Goal: Transaction & Acquisition: Purchase product/service

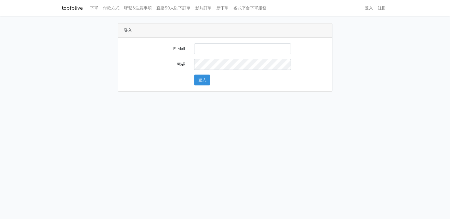
click at [214, 51] on input "E-Mail" at bounding box center [242, 49] width 97 height 11
type input "lillianokada@yahoo.com.tw"
click at [201, 78] on button "登入" at bounding box center [202, 80] width 16 height 11
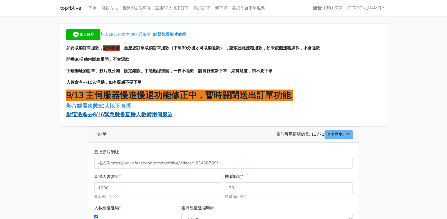
click at [148, 114] on span "點這邊進去8/16緊急臉書直播人數備用伺服器" at bounding box center [119, 114] width 106 height 7
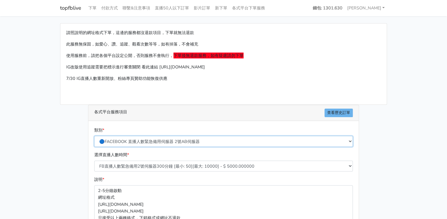
click at [184, 144] on select "🔵FACEBOOK 直播人數緊急備用伺服器 2號AB伺服器 🔵FACEBOOK 網軍專用貼文留言 安全保密 🔵FACEBOOK 直播人數緊急備用伺服器 J1 …" at bounding box center [223, 141] width 258 height 11
select select "🔵FACEBOOK 網軍專用貼文留言 安全保密"
click at [94, 136] on select "🔵FACEBOOK 直播人數緊急備用伺服器 2號AB伺服器 🔵FACEBOOK 網軍專用貼文留言 安全保密 🔵FACEBOOK 直播人數緊急備用伺服器 J1 …" at bounding box center [223, 141] width 258 height 11
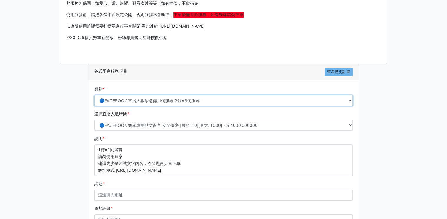
scroll to position [47, 0]
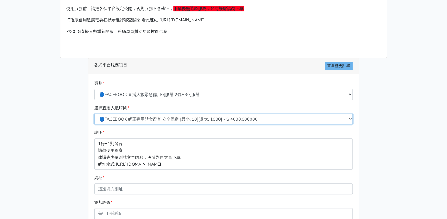
click at [162, 118] on select "🔵FACEBOOK 網軍專用貼文留言 安全保密 [最小: 10][最大: 1000] - $ 4000.000000 🔵FACEBOOK 網軍專用貼文留言 安…" at bounding box center [223, 119] width 258 height 11
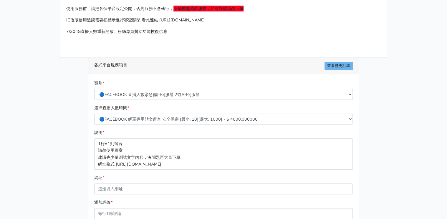
click at [86, 164] on div "各式平台服務項目 查看歷史訂單 類別 * 🔵FACEBOOK 直播人數緊急備用伺服器 2號AB伺服器 🔵FACEBOOK 網軍專用貼文留言 安全保密 🔵FAC…" at bounding box center [223, 187] width 279 height 259
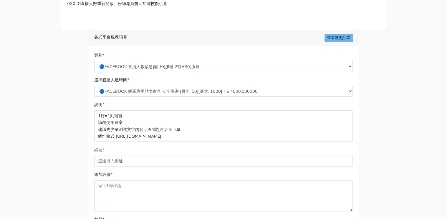
scroll to position [141, 0]
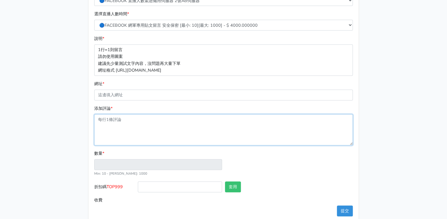
click at [118, 116] on textarea "添加評論 *" at bounding box center [223, 129] width 258 height 31
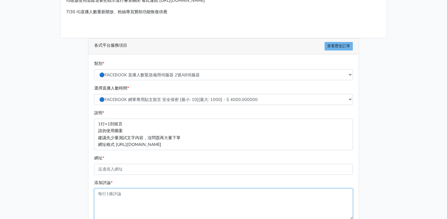
scroll to position [0, 0]
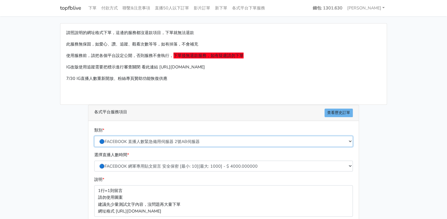
type input "1"
type input "4.000"
click at [138, 138] on select "🔵FACEBOOK 直播人數緊急備用伺服器 2號AB伺服器 🔵FACEBOOK 網軍專用貼文留言 安全保密 🔵FACEBOOK 直播人數緊急備用伺服器 J1 …" at bounding box center [223, 141] width 258 height 11
click at [77, 102] on div "請照說明的網址格式下單，這邊的服務都沒退款項目，下單就無法退款 此服務無保固，如愛心、讚、追蹤、觀看次數等等，如有掉落，不會補充 使用服務前，請把各個平台設定…" at bounding box center [223, 64] width 326 height 81
click at [97, 6] on link "下單" at bounding box center [92, 7] width 13 height 11
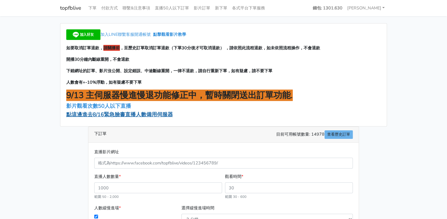
click at [130, 114] on span "點這邊進去8/16緊急臉書直播人數備用伺服器" at bounding box center [119, 114] width 106 height 7
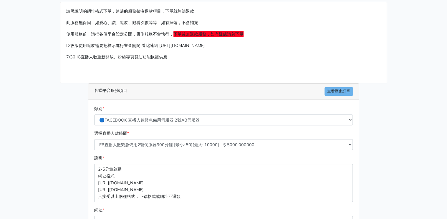
scroll to position [47, 0]
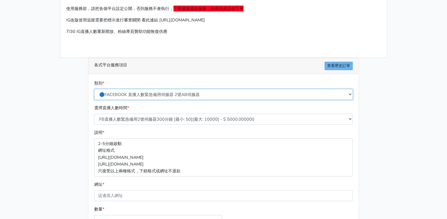
click at [147, 96] on select "🔵FACEBOOK 直播人數緊急備用伺服器 2號AB伺服器 🔵FACEBOOK 網軍專用貼文留言 安全保密 🔵FACEBOOK 直播人數緊急備用伺服器 J1 …" at bounding box center [223, 94] width 258 height 11
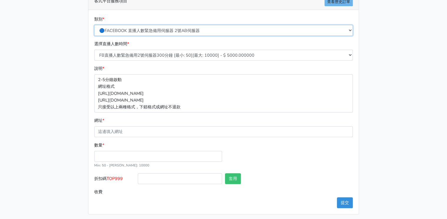
scroll to position [113, 0]
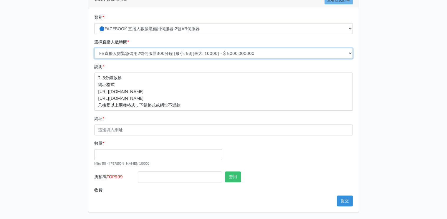
click at [182, 55] on select "FB直播人數緊急備用2號伺服器300分鐘 [最小: 50][最大: 10000] - $ 5000.000000 FB直播人數緊急備用2號伺服器60分鐘 [最…" at bounding box center [223, 53] width 258 height 11
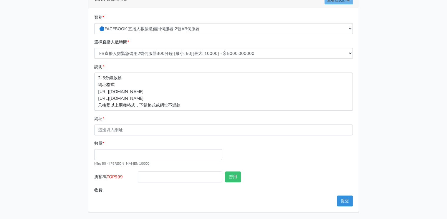
click at [70, 72] on div "請照說明的網址格式下單，這邊的服務都沒退款項目，下單就無法退款 此服務無保固，如愛心、讚、追蹤、觀看次數等等，如有掉落，不會補充 使用服務前，請把各個平台設定…" at bounding box center [223, 61] width 335 height 303
click at [133, 31] on select "🔵FACEBOOK 直播人數緊急備用伺服器 2號AB伺服器 🔵FACEBOOK 網軍專用貼文留言 安全保密 🔵FACEBOOK 直播人數緊急備用伺服器 J1 …" at bounding box center [223, 28] width 258 height 11
click at [55, 134] on main "請照說明的網址格式下單，這邊的服務都沒退款項目，下單就無法退款 此服務無保固，如愛心、讚、追蹤、觀看次數等等，如有掉落，不會補充 使用服務前，請把各個平台設定…" at bounding box center [223, 61] width 447 height 317
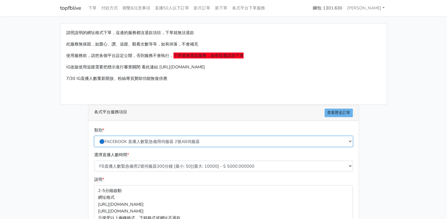
click at [145, 140] on select "🔵FACEBOOK 直播人數緊急備用伺服器 2號AB伺服器 🔵FACEBOOK 網軍專用貼文留言 安全保密 🔵FACEBOOK 直播人數緊急備用伺服器 J1 …" at bounding box center [223, 141] width 258 height 11
click at [85, 119] on div "各式平台服務項目 查看歷史訂單 類別 * 🔵FACEBOOK 直播人數緊急備用伺服器 2號AB伺服器 🔵FACEBOOK 網軍專用貼文留言 安全保密 🔵FAC…" at bounding box center [223, 215] width 279 height 221
click at [75, 9] on link "topfblive" at bounding box center [70, 7] width 21 height 11
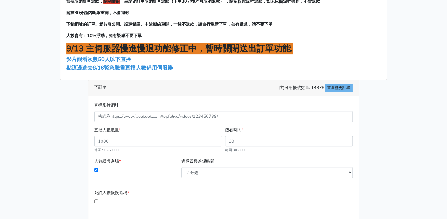
scroll to position [47, 0]
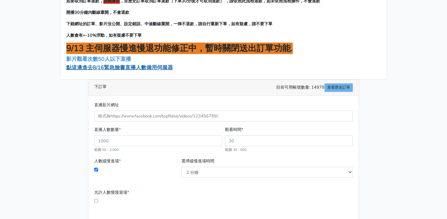
click at [132, 68] on span "點這邊進去8/16緊急臉書直播人數備用伺服器" at bounding box center [119, 67] width 106 height 7
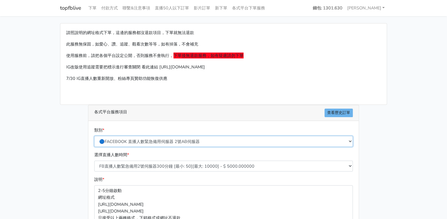
click at [155, 141] on select "🔵FACEBOOK 直播人數緊急備用伺服器 2號AB伺服器 🔵FACEBOOK 網軍專用貼文留言 安全保密 🔵FACEBOOK 直播人數緊急備用伺服器 J1 …" at bounding box center [223, 141] width 258 height 11
click at [94, 136] on select "🔵FACEBOOK 直播人數緊急備用伺服器 2號AB伺服器 🔵FACEBOOK 網軍專用貼文留言 安全保密 🔵FACEBOOK 直播人數緊急備用伺服器 J1 …" at bounding box center [223, 141] width 258 height 11
click at [54, 149] on main "請照說明的網址格式下單，這邊的服務都沒退款項目，下單就無法退款 此服務無保固，如愛心、讚、追蹤、觀看次數等等，如有掉落，不會補充 使用服務前，請把各個平台設定…" at bounding box center [223, 174] width 447 height 317
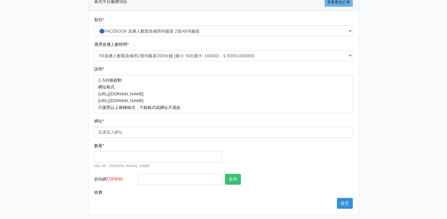
scroll to position [113, 0]
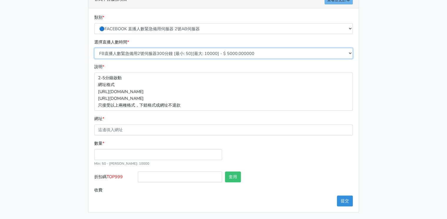
click at [147, 54] on select "FB直播人數緊急備用2號伺服器300分鐘 [最小: 50][最大: 10000] - $ 5000.000000 FB直播人數緊急備用2號伺服器60分鐘 [最…" at bounding box center [223, 53] width 258 height 11
select select "578"
click at [94, 48] on select "FB直播人數緊急備用2號伺服器300分鐘 [最小: 50][最大: 10000] - $ 5000.000000 FB直播人數緊急備用2號伺服器60分鐘 [最…" at bounding box center [223, 53] width 258 height 11
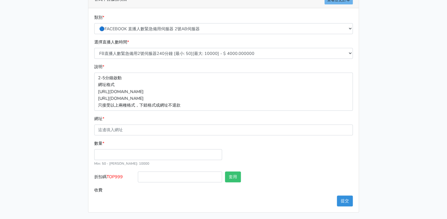
click at [54, 113] on main "請照說明的網址格式下單，這邊的服務都沒退款項目，下單就無法退款 此服務無保固，如愛心、讚、追蹤、觀看次數等等，如有掉落，不會補充 使用服務前，請把各個平台設定…" at bounding box center [223, 61] width 447 height 317
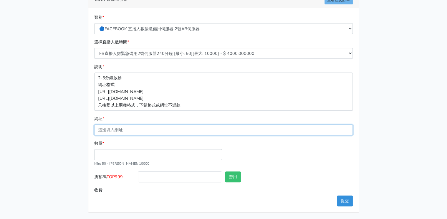
click at [111, 127] on input "網址 *" at bounding box center [223, 130] width 258 height 11
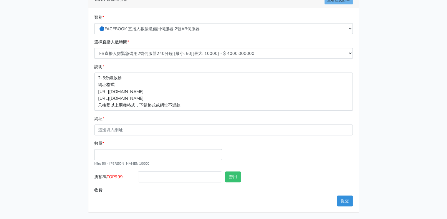
click at [92, 154] on div "類別 * 🔵FACEBOOK 直播人數緊急備用伺服器 2號AB伺服器 🔵FACEBOOK 網軍專用貼文留言 安全保密 🔵FACEBOOK 直播人數緊急備用伺服…" at bounding box center [223, 110] width 270 height 204
click at [103, 155] on input "數量 *" at bounding box center [158, 154] width 128 height 11
type input "200"
type input "800.000"
click at [165, 175] on input "折扣碼 TOP999" at bounding box center [180, 177] width 84 height 11
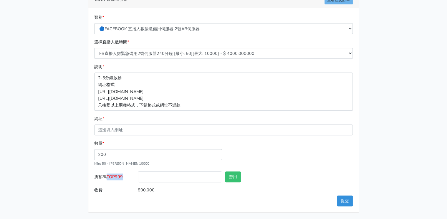
drag, startPoint x: 106, startPoint y: 175, endPoint x: 123, endPoint y: 176, distance: 16.5
click at [123, 176] on label "折扣碼 TOP999" at bounding box center [115, 178] width 44 height 13
copy label "TOP999"
click at [144, 176] on input "折扣碼 TOP999" at bounding box center [180, 177] width 84 height 11
paste input "TOP999"
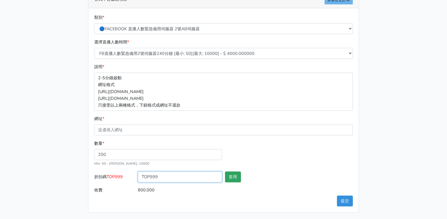
type input "TOP999"
click at [234, 176] on button "套用" at bounding box center [233, 177] width 16 height 11
type input "套用失敗"
click at [231, 179] on button "套用" at bounding box center [233, 177] width 16 height 11
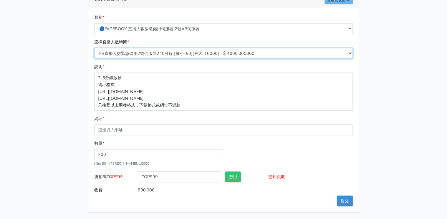
click at [166, 52] on select "FB直播人數緊急備用2號伺服器300分鐘 [最小: 50][最大: 10000] - $ 5000.000000 FB直播人數緊急備用2號伺服器60分鐘 [最…" at bounding box center [223, 53] width 258 height 11
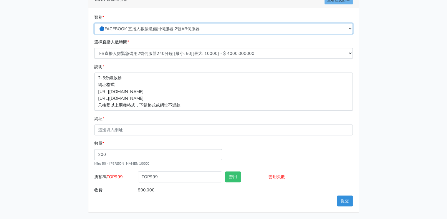
click at [160, 26] on select "🔵FACEBOOK 直播人數緊急備用伺服器 2號AB伺服器 🔵FACEBOOK 網軍專用貼文留言 安全保密 🔵FACEBOOK 直播人數緊急備用伺服器 J1 …" at bounding box center [223, 28] width 258 height 11
select select "🔵2/12新增FACEBOOK 直播人數緊急備用伺服器 SC伺服器"
click at [94, 23] on select "🔵FACEBOOK 直播人數緊急備用伺服器 2號AB伺服器 🔵FACEBOOK 網軍專用貼文留言 安全保密 🔵FACEBOOK 直播人數緊急備用伺服器 J1 …" at bounding box center [223, 28] width 258 height 11
type input "80.000"
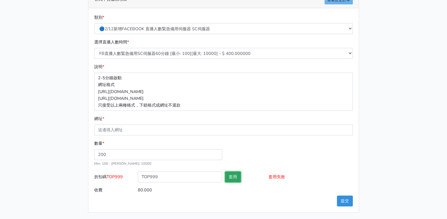
click at [236, 176] on button "套用" at bounding box center [233, 177] width 16 height 11
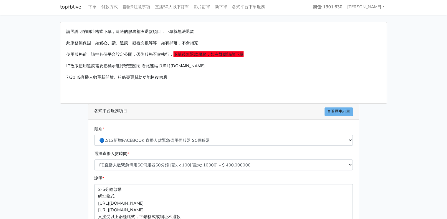
scroll to position [0, 0]
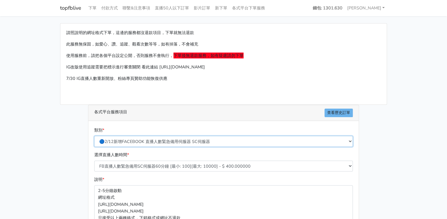
click at [158, 141] on select "🔵FACEBOOK 直播人數緊急備用伺服器 2號AB伺服器 🔵FACEBOOK 網軍專用貼文留言 安全保密 🔵FACEBOOK 直播人數緊急備用伺服器 J1 …" at bounding box center [223, 141] width 258 height 11
select select "🌕IG直播人數"
click at [94, 136] on select "🔵FACEBOOK 直播人數緊急備用伺服器 2號AB伺服器 🔵FACEBOOK 網軍專用貼文留言 安全保密 🔵FACEBOOK 直播人數緊急備用伺服器 J1 …" at bounding box center [223, 141] width 258 height 11
type input "200.000"
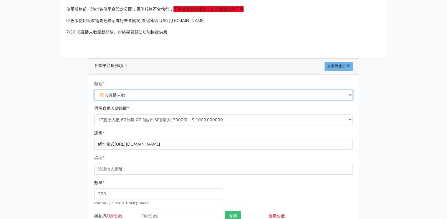
scroll to position [47, 0]
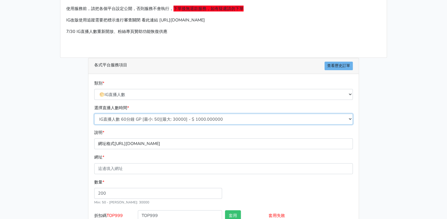
click at [136, 119] on select "IG直播人數 60分鐘 GP [最小: 50][最大: 30000] - $ 1000.000000 IG直播人數 120分鐘 GP [最小: 50][最大:…" at bounding box center [223, 119] width 258 height 11
select select "407"
click at [94, 114] on select "IG直播人數 60分鐘 GP [最小: 50][最大: 30000] - $ 1000.000000 IG直播人數 120分鐘 GP [最小: 50][最大:…" at bounding box center [223, 119] width 258 height 11
type input "400.000"
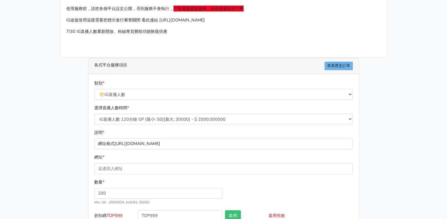
click at [85, 145] on div "各式平台服務項目 查看歷史訂單 類別 * 🔵FACEBOOK 直播人數緊急備用伺服器 2號AB伺服器 🔵FACEBOOK 網軍專用貼文留言 安全保密 🔵FAC…" at bounding box center [223, 155] width 279 height 194
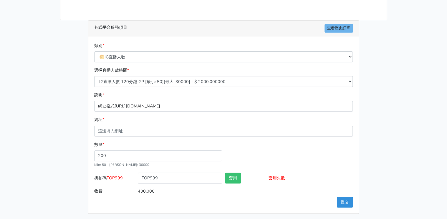
scroll to position [86, 0]
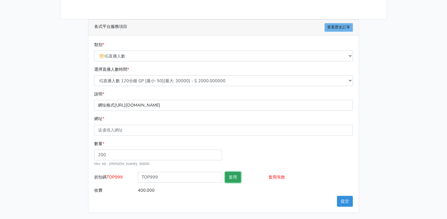
click at [234, 179] on button "套用" at bounding box center [233, 177] width 16 height 11
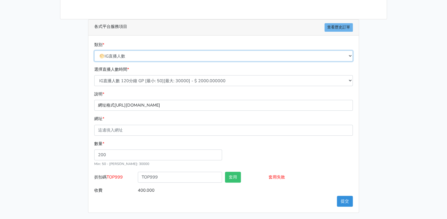
click at [139, 56] on select "🔵FACEBOOK 直播人數緊急備用伺服器 2號AB伺服器 🔵FACEBOOK 網軍專用貼文留言 安全保密 🔵FACEBOOK 直播人數緊急備用伺服器 J1 …" at bounding box center [223, 56] width 258 height 11
select select "🔵FACEBOOK 直播人數緊急備用伺服器 2號AB伺服器"
click at [94, 51] on select "🔵FACEBOOK 直播人數緊急備用伺服器 2號AB伺服器 🔵FACEBOOK 網軍專用貼文留言 安全保密 🔵FACEBOOK 直播人數緊急備用伺服器 J1 …" at bounding box center [223, 56] width 258 height 11
type input "1000.000"
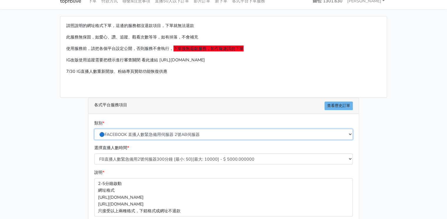
scroll to position [0, 0]
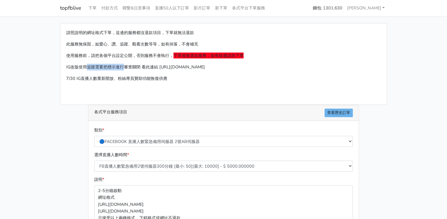
drag, startPoint x: 87, startPoint y: 63, endPoint x: 124, endPoint y: 65, distance: 36.8
click at [124, 65] on div "請照說明的網址格式下單，這邊的服務都沒退款項目，下單就無法退款 此服務無保固，如愛心、讚、追蹤、觀看次數等等，如有掉落，不會補充 使用服務前，請把各個平台設定…" at bounding box center [223, 64] width 326 height 81
click at [124, 65] on p "IG改版使用追蹤需要把標示進行審查關閉 看此連結 https://prnt.sc/kypxqWgE3cUR" at bounding box center [223, 67] width 314 height 7
drag, startPoint x: 79, startPoint y: 66, endPoint x: 244, endPoint y: 68, distance: 164.7
click at [244, 68] on p "IG改版使用追蹤需要把標示進行審查關閉 看此連結 https://prnt.sc/kypxqWgE3cUR" at bounding box center [223, 67] width 314 height 7
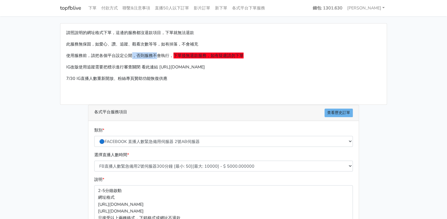
drag, startPoint x: 133, startPoint y: 56, endPoint x: 157, endPoint y: 56, distance: 24.1
click at [157, 56] on p "使用服務前，請把各個平台設定公開，否則服務不會執行， 下單後無退款服務，如有疑慮請勿下單" at bounding box center [223, 55] width 314 height 7
click at [96, 10] on link "下單" at bounding box center [92, 7] width 13 height 11
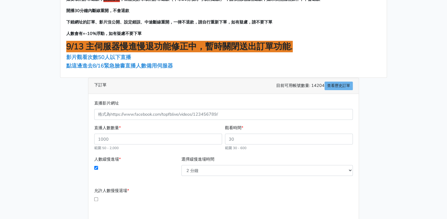
scroll to position [47, 0]
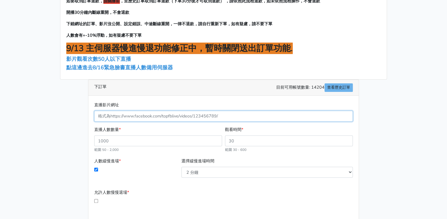
click at [140, 118] on input "直播影片網址" at bounding box center [223, 116] width 258 height 11
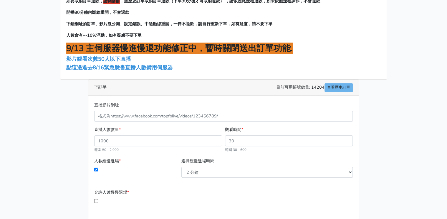
click at [68, 132] on div "加入LINE聯繫客服開通帳號 點擊觀看影片教學 如要取消訂單退款， 請關播前 ，至歷史訂單取消訂單退款（下單30分後才可取消退款） ，請依照此流程退款，如未依…" at bounding box center [223, 122] width 335 height 293
click at [117, 140] on input "直播人數數量 *" at bounding box center [158, 141] width 128 height 11
click at [234, 139] on input "觀看時間 *" at bounding box center [289, 141] width 128 height 11
click at [273, 143] on input "觀看時間 *" at bounding box center [289, 141] width 128 height 11
type input "240"
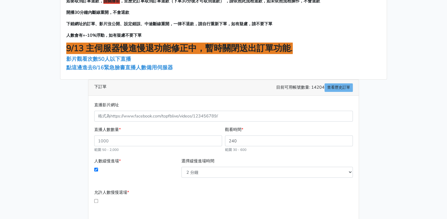
click at [320, 159] on div "選擇緩慢進場時間 2 分鐘 3 分鐘 5 分鐘 7 分鐘 10 分鐘 11 分鐘 12 分鐘 13 分鐘 14 分鐘 15 分鐘 16 分鐘" at bounding box center [267, 168] width 174 height 20
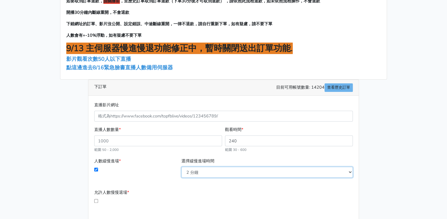
click at [261, 174] on select "2 分鐘 3 分鐘 5 分鐘 7 分鐘 10 分鐘 11 分鐘 12 分鐘 13 分鐘 14 分鐘 15 分鐘 16 分鐘" at bounding box center [266, 172] width 171 height 11
select select "3"
click at [181, 167] on select "2 分鐘 3 分鐘 5 分鐘 7 分鐘 10 分鐘 11 分鐘 12 分鐘 13 分鐘 14 分鐘 15 分鐘 16 分鐘" at bounding box center [266, 172] width 171 height 11
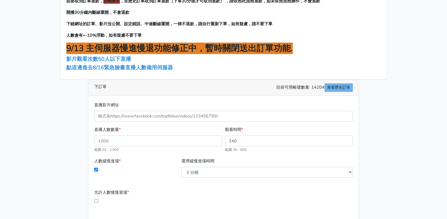
click at [156, 182] on div "人數緩慢進場 * 選擇緩慢進場時間 2 分鐘 3 分鐘 5 分鐘 7 分鐘 10 分鐘 11 分鐘 12 分鐘 13 分鐘" at bounding box center [223, 170] width 261 height 25
click at [96, 200] on input "允許人數慢慢退場 *" at bounding box center [96, 201] width 4 height 4
checkbox input "true"
click at [156, 169] on div "人數緩慢進場 *" at bounding box center [136, 168] width 87 height 20
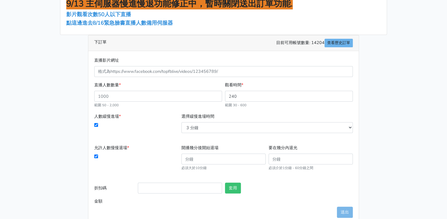
scroll to position [94, 0]
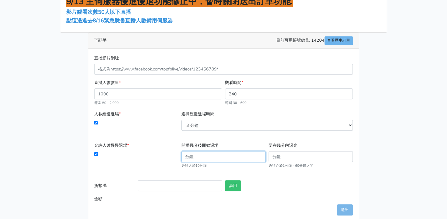
click at [221, 159] on input "開播幾分後開始退場" at bounding box center [223, 156] width 84 height 11
type input "30"
click at [280, 176] on form "直播影片網址 直播人數數量 * 範圍 50 - 2,000 觀看時間 * 240 範圍 30 - 600 人數緩慢進場 * 選擇緩慢進場時間 2 分鐘 3 分…" at bounding box center [223, 130] width 258 height 150
click at [95, 154] on input "允許人數慢慢退場 *" at bounding box center [96, 154] width 4 height 4
checkbox input "false"
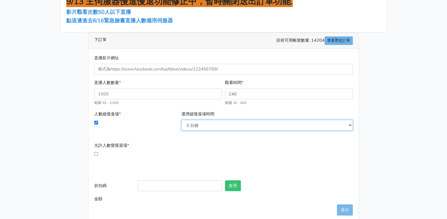
click at [220, 124] on select "2 分鐘 3 分鐘 5 分鐘 7 分鐘 10 分鐘 11 分鐘 12 分鐘 13 分鐘 14 分鐘 15 分鐘 16 分鐘" at bounding box center [266, 125] width 171 height 11
click at [181, 120] on select "2 分鐘 3 分鐘 5 分鐘 7 分鐘 10 分鐘 11 分鐘 12 分鐘 13 分鐘 14 分鐘 15 分鐘 16 分鐘" at bounding box center [266, 125] width 171 height 11
click at [165, 139] on form "直播影片網址 直播人數數量 * 範圍 50 - 2,000 觀看時間 * 240 範圍 30 - 600 人數緩慢進場 * 選擇緩慢進場時間 2 分鐘 3 分…" at bounding box center [223, 130] width 258 height 150
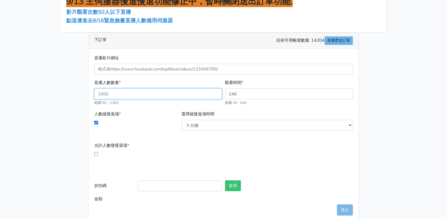
click at [116, 93] on input "直播人數數量 *" at bounding box center [158, 94] width 128 height 11
type input "200"
type input "816.000"
click at [127, 127] on div "人數緩慢進場 *" at bounding box center [136, 121] width 87 height 20
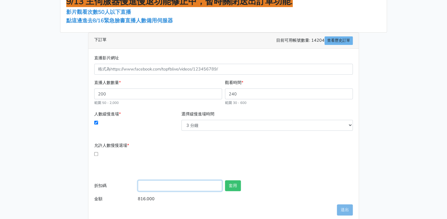
click at [178, 189] on input "折扣碼" at bounding box center [180, 186] width 84 height 11
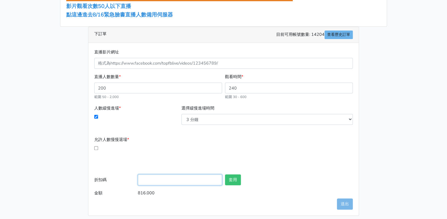
scroll to position [103, 0]
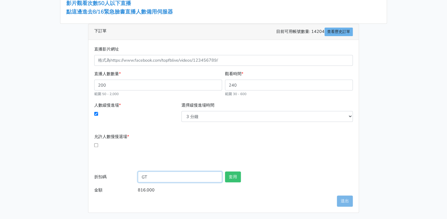
type input "G"
type input "TOP999"
click at [236, 176] on button "套用" at bounding box center [233, 177] width 16 height 11
type input "套用失敗"
click at [236, 176] on button "套用" at bounding box center [233, 177] width 16 height 11
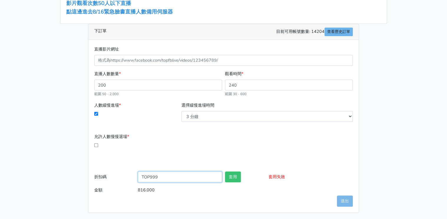
click at [188, 172] on input "TOP999" at bounding box center [180, 177] width 84 height 11
click at [180, 167] on form "直播影片網址 直播人數數量 * 200 範圍 50 - 2,000 觀看時間 * 240 範圍 30 - 600 人數緩慢進場 * 選擇緩慢進場時間 2 分鐘…" at bounding box center [223, 121] width 258 height 150
drag, startPoint x: 161, startPoint y: 177, endPoint x: 125, endPoint y: 176, distance: 35.9
click at [129, 175] on div "折扣碼 TOP999 套用 套用失敗" at bounding box center [223, 178] width 261 height 13
click at [127, 171] on form "直播影片網址 直播人數數量 * 200 範圍 50 - 2,000 觀看時間 * 240 範圍 30 - 600 人數緩慢進場 * 選擇緩慢進場時間 2 分鐘…" at bounding box center [223, 121] width 258 height 150
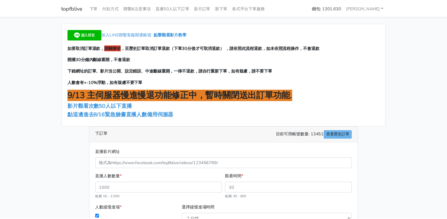
scroll to position [103, 0]
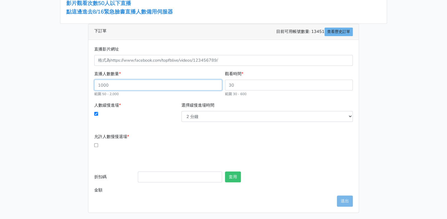
click at [131, 85] on input "直播人數數量 *" at bounding box center [158, 85] width 128 height 11
type input "1"
type input "180"
click at [241, 85] on input "觀看時間 *" at bounding box center [289, 85] width 128 height 11
type input "240"
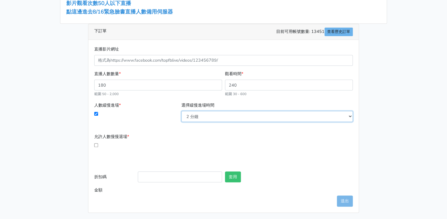
type input "734.400"
click at [232, 114] on select "2 分鐘 3 分鐘 5 分鐘 7 分鐘 10 分鐘 11 分鐘 12 分鐘 13 分鐘 14 分鐘 15 分鐘 16 分鐘" at bounding box center [266, 116] width 171 height 11
click at [181, 111] on select "2 分鐘 3 分鐘 5 分鐘 7 分鐘 10 分鐘 11 分鐘 12 分鐘 13 分鐘 14 分鐘 15 分鐘 16 分鐘" at bounding box center [266, 116] width 171 height 11
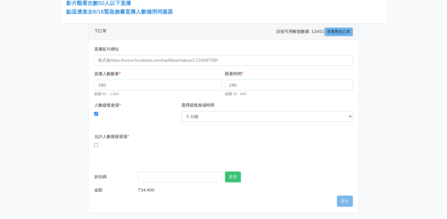
click at [175, 136] on div "允許人數慢慢退場 *" at bounding box center [136, 147] width 87 height 27
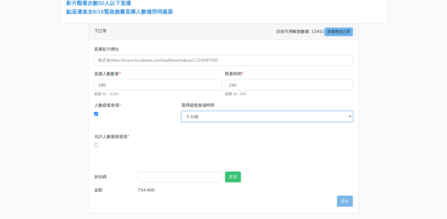
click at [198, 119] on select "2 分鐘 3 分鐘 5 分鐘 7 分鐘 10 分鐘 11 分鐘 12 分鐘 13 分鐘 14 分鐘 15 分鐘 16 分鐘" at bounding box center [266, 116] width 171 height 11
select select "3"
click at [181, 111] on select "2 分鐘 3 分鐘 5 分鐘 7 分鐘 10 分鐘 11 分鐘 12 分鐘 13 分鐘 14 分鐘 15 分鐘 16 分鐘" at bounding box center [266, 116] width 171 height 11
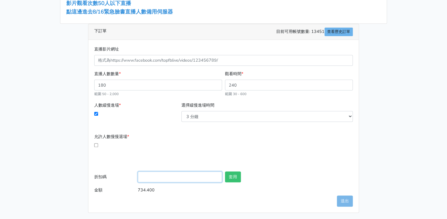
click at [174, 173] on input "折扣碼" at bounding box center [180, 177] width 84 height 11
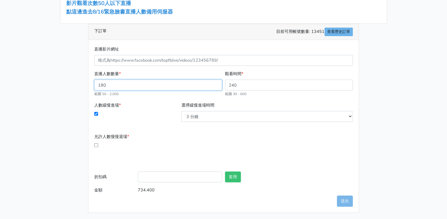
drag, startPoint x: 93, startPoint y: 82, endPoint x: 83, endPoint y: 79, distance: 10.5
click at [83, 79] on div "加入LINE聯繫客服開通帳號 點擊觀看影片教學 如要取消訂單退款， 請關播前 ，至歷史訂單取消訂單退款（下單30分後才可取消退款） ，請依照此流程退款，如未依…" at bounding box center [223, 66] width 335 height 293
type input "180"
click at [132, 126] on div "人數緩慢進場 * 選擇緩慢進場時間 2 分鐘 3 分鐘 5 分鐘 7 分鐘 10 分鐘 11 分鐘 12 分鐘 13 分鐘" at bounding box center [223, 114] width 261 height 25
click at [131, 13] on span "點這邊進去8/16緊急臉書直播人數備用伺服器" at bounding box center [119, 11] width 106 height 7
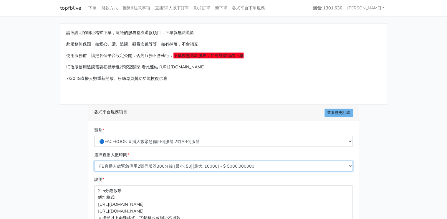
click at [184, 164] on select "FB直播人數緊急備用2號伺服器300分鐘 [最小: 50][最大: 10000] - $ 5000.000000 FB直播人數緊急備用2號伺服器60分鐘 [最…" at bounding box center [223, 166] width 258 height 11
select select "578"
click at [94, 161] on select "FB直播人數緊急備用2號伺服器300分鐘 [最小: 50][最大: 10000] - $ 5000.000000 FB直播人數緊急備用2號伺服器60分鐘 [最…" at bounding box center [223, 166] width 258 height 11
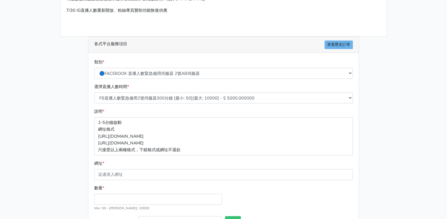
scroll to position [71, 0]
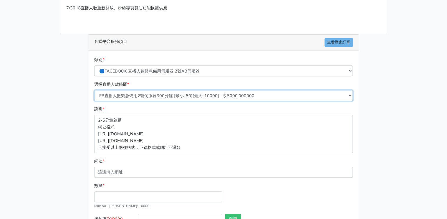
click at [164, 95] on select "FB直播人數緊急備用2號伺服器300分鐘 [最小: 50][最大: 10000] - $ 5000.000000 FB直播人數緊急備用2號伺服器60分鐘 [最…" at bounding box center [223, 95] width 258 height 11
select select "578"
click at [94, 90] on select "FB直播人數緊急備用2號伺服器300分鐘 [最小: 50][最大: 10000] - $ 5000.000000 FB直播人數緊急備用2號伺服器60分鐘 [最…" at bounding box center [223, 95] width 258 height 11
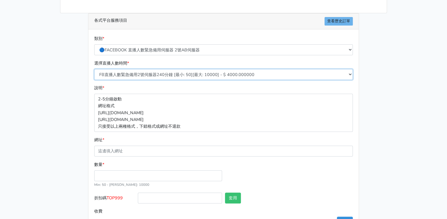
scroll to position [113, 0]
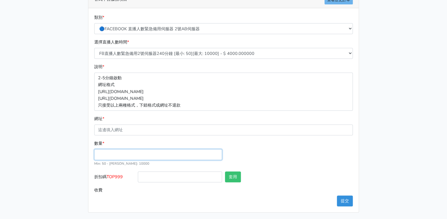
click at [130, 154] on input "數量 *" at bounding box center [158, 154] width 128 height 11
type input "180"
type input "720.000"
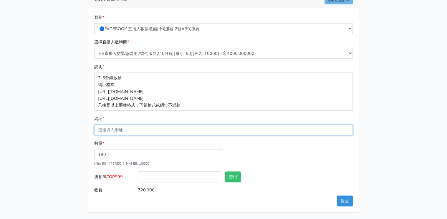
click at [134, 129] on input "網址 *" at bounding box center [223, 130] width 258 height 11
paste input "[URL][DOMAIN_NAME]"
type input "[URL][DOMAIN_NAME]"
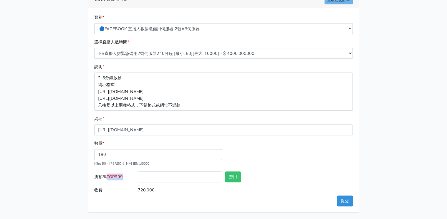
drag, startPoint x: 108, startPoint y: 175, endPoint x: 124, endPoint y: 176, distance: 15.9
click at [123, 176] on span "TOP999" at bounding box center [114, 177] width 16 height 6
drag, startPoint x: 124, startPoint y: 176, endPoint x: 118, endPoint y: 176, distance: 5.6
copy span "TOP999"
click at [181, 174] on input "折扣碼 TOP999" at bounding box center [180, 177] width 84 height 11
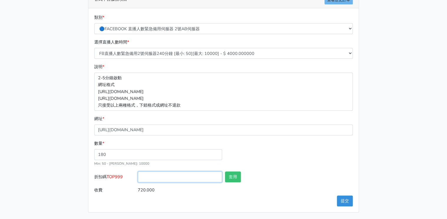
paste input "TOP999"
type input "TOP999"
click at [236, 178] on button "套用" at bounding box center [233, 177] width 16 height 11
type input "套用失敗"
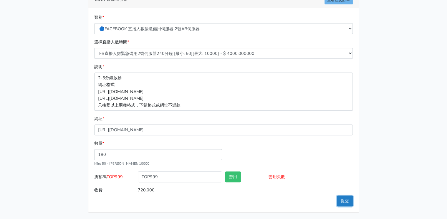
click at [347, 201] on button "提交" at bounding box center [345, 201] width 16 height 11
